Goal: Task Accomplishment & Management: Use online tool/utility

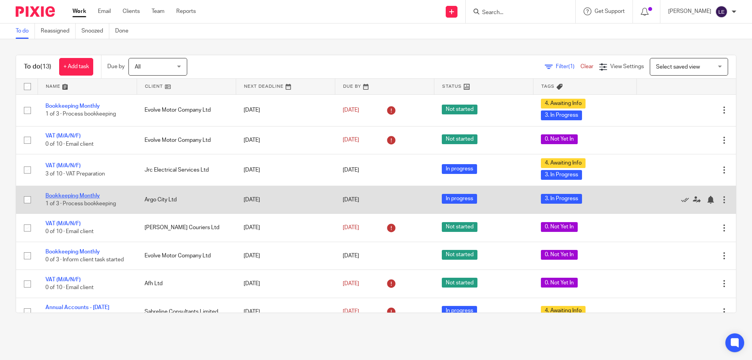
click at [80, 197] on link "Bookkeeping Monthly" at bounding box center [72, 195] width 54 height 5
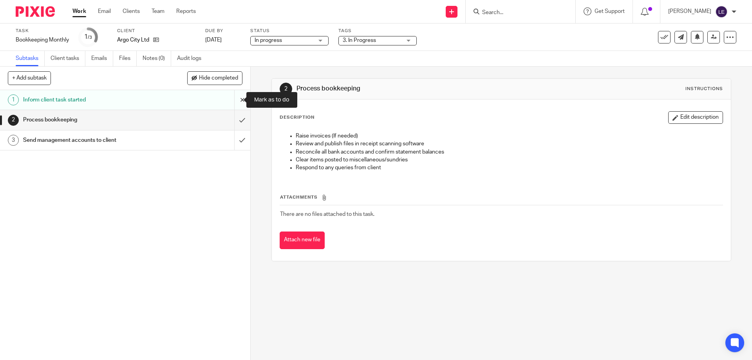
click at [235, 97] on input "submit" at bounding box center [125, 100] width 250 height 20
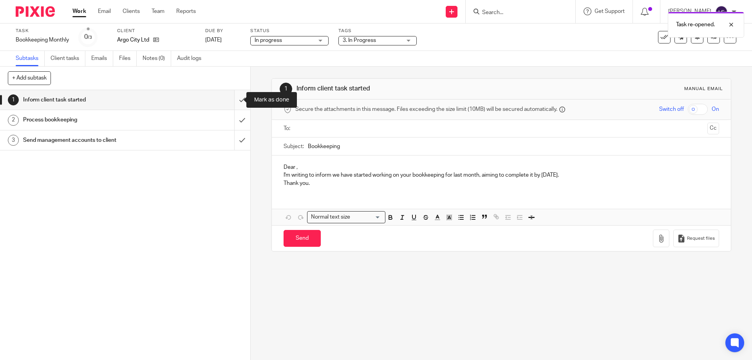
click at [232, 98] on input "submit" at bounding box center [125, 100] width 250 height 20
click at [233, 124] on input "submit" at bounding box center [125, 120] width 250 height 20
click at [234, 141] on input "submit" at bounding box center [125, 140] width 250 height 20
